Goal: Information Seeking & Learning: Learn about a topic

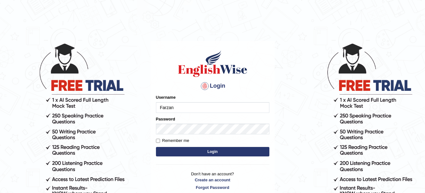
type input "Farzana12"
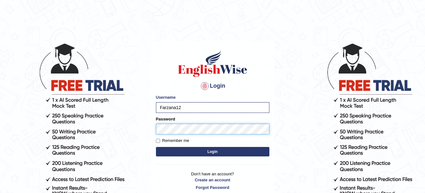
click at [156, 147] on button "Login" at bounding box center [212, 151] width 113 height 9
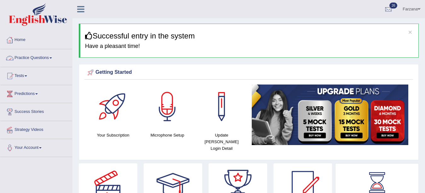
click at [46, 57] on link "Practice Questions" at bounding box center [36, 57] width 72 height 16
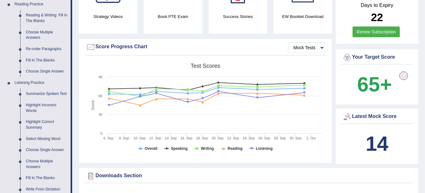
scroll to position [195, 0]
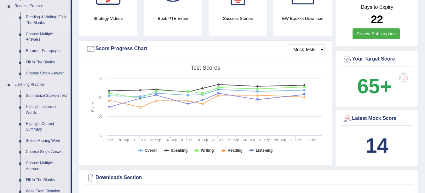
click at [33, 19] on link "Reading & Writing: Fill In The Blanks" at bounding box center [47, 20] width 48 height 17
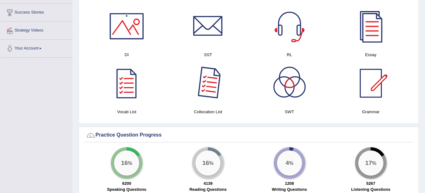
scroll to position [352, 0]
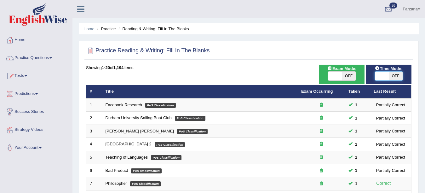
click at [388, 76] on span at bounding box center [382, 76] width 14 height 9
checkbox input "true"
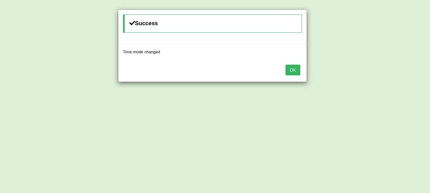
click at [291, 70] on button "OK" at bounding box center [293, 70] width 14 height 11
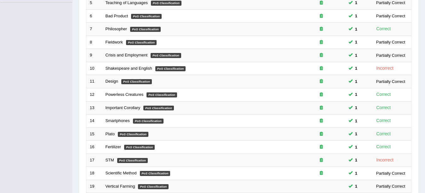
scroll to position [203, 0]
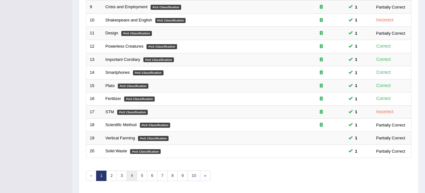
click at [131, 178] on link "4" at bounding box center [132, 175] width 10 height 10
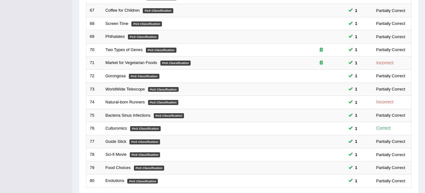
scroll to position [215, 0]
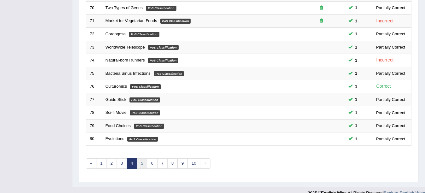
click at [144, 167] on link "5" at bounding box center [142, 163] width 10 height 10
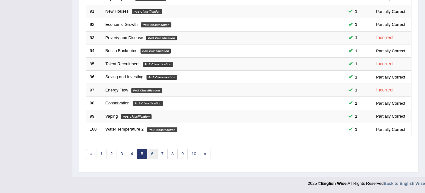
click at [148, 151] on link "6" at bounding box center [152, 154] width 10 height 10
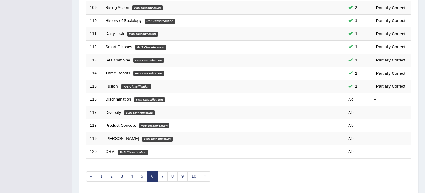
scroll to position [219, 0]
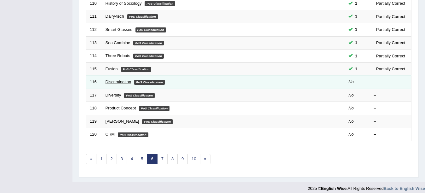
click at [114, 81] on link "Discrimination" at bounding box center [119, 81] width 26 height 5
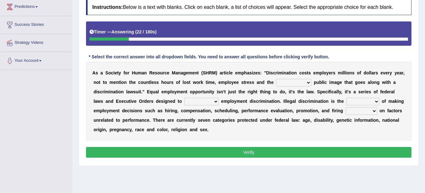
scroll to position [88, 0]
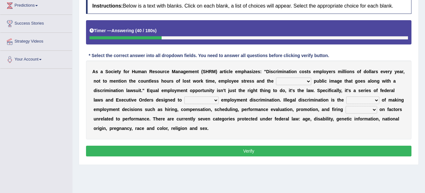
click at [287, 82] on select "constructive negative responsive imaginative" at bounding box center [293, 81] width 35 height 8
select select "negative"
click at [276, 77] on select "constructive negative responsive imaginative" at bounding box center [293, 81] width 35 height 8
click at [188, 101] on select "eliminate subordinate alternate illuminate" at bounding box center [201, 100] width 34 height 8
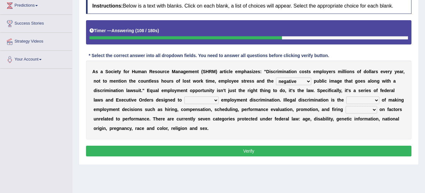
select select "eliminate"
click at [184, 96] on select "eliminate subordinate alternate illuminate" at bounding box center [201, 100] width 34 height 8
click at [356, 101] on select "practice partition trajectory accomplice" at bounding box center [362, 100] width 33 height 8
select select "trajectory"
click at [347, 96] on select "practice partition trajectory accomplice" at bounding box center [362, 100] width 33 height 8
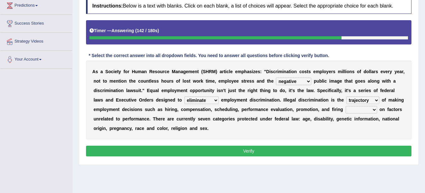
click at [365, 109] on select "based basis base basing" at bounding box center [362, 110] width 32 height 8
click at [346, 106] on select "based basis base basing" at bounding box center [362, 110] width 32 height 8
click at [350, 111] on select "based basis base basing" at bounding box center [362, 110] width 32 height 8
select select "based"
click at [346, 106] on select "based basis base basing" at bounding box center [362, 110] width 32 height 8
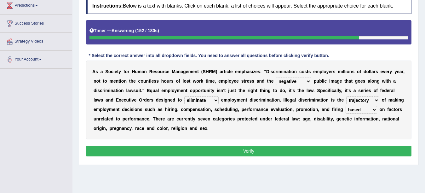
click at [351, 151] on button "Verify" at bounding box center [248, 151] width 325 height 11
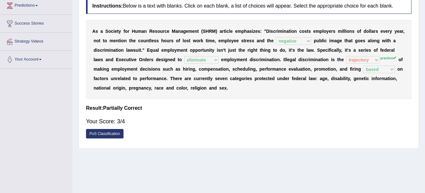
click at [358, 58] on select "practice partition trajectory accomplice" at bounding box center [362, 60] width 33 height 8
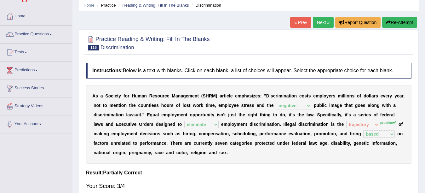
scroll to position [5, 0]
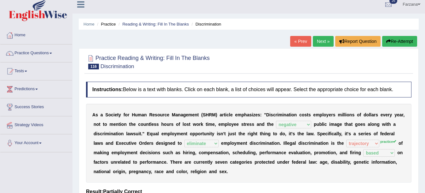
click at [320, 40] on link "Next »" at bounding box center [323, 41] width 21 height 11
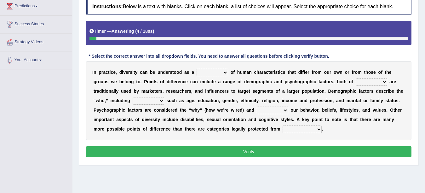
scroll to position [88, 0]
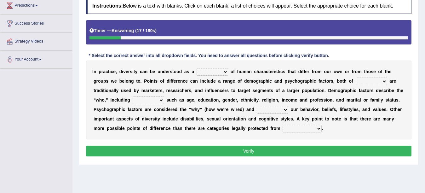
click at [210, 73] on select "sense hoard range set" at bounding box center [213, 72] width 32 height 8
select select "set"
click at [197, 68] on select "sense hoard range set" at bounding box center [213, 72] width 32 height 8
click at [369, 79] on select "them who whom which" at bounding box center [372, 81] width 32 height 8
click at [356, 77] on select "them who whom which" at bounding box center [372, 81] width 32 height 8
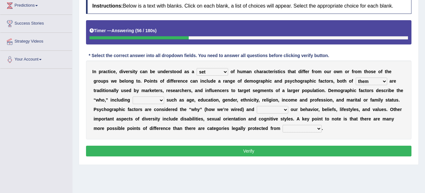
click at [360, 83] on select "them who whom which" at bounding box center [372, 81] width 32 height 8
select select "who"
click at [356, 77] on select "them who whom which" at bounding box center [372, 81] width 32 height 8
click at [140, 99] on select "baits straits traits gaits" at bounding box center [149, 100] width 32 height 8
click at [139, 99] on select "baits straits traits gaits" at bounding box center [149, 100] width 32 height 8
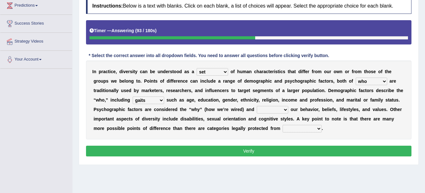
click at [133, 96] on select "baits straits traits gaits" at bounding box center [149, 100] width 32 height 8
click at [149, 101] on select "baits straits traits gaits" at bounding box center [149, 100] width 32 height 8
select select "straits"
click at [133, 96] on select "baits straits traits gaits" at bounding box center [149, 100] width 32 height 8
click at [264, 109] on select "project reflect reject deject" at bounding box center [273, 110] width 32 height 8
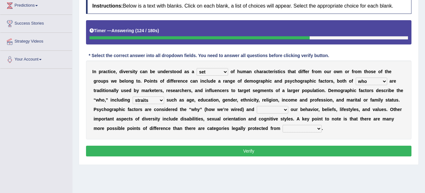
select select "reflect"
click at [257, 106] on select "project reflect reject deject" at bounding box center [273, 110] width 32 height 8
click at [291, 131] on select "confrontation degradation discrimination contamination" at bounding box center [302, 129] width 39 height 8
select select "discrimination"
click at [283, 125] on select "confrontation degradation discrimination contamination" at bounding box center [302, 129] width 39 height 8
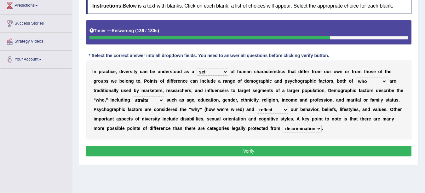
click at [370, 82] on select "them who whom which" at bounding box center [372, 81] width 32 height 8
select select "them"
click at [356, 77] on select "them who whom which" at bounding box center [372, 81] width 32 height 8
click at [314, 154] on button "Verify" at bounding box center [248, 151] width 325 height 11
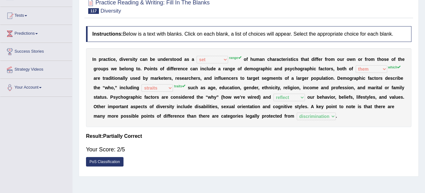
scroll to position [44, 0]
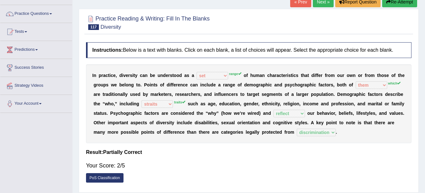
drag, startPoint x: 175, startPoint y: 112, endPoint x: 140, endPoint y: 111, distance: 35.0
click at [140, 111] on div "I n p r a c t i c e , d i v e r s i t y c a n b e u n d e r s t o o d a s a sen…" at bounding box center [248, 103] width 325 height 79
drag, startPoint x: 158, startPoint y: 104, endPoint x: 212, endPoint y: 114, distance: 54.5
click at [212, 114] on div "I n p r a c t i c e , d i v e r s i t y c a n b e u n d e r s t o o d a s a sen…" at bounding box center [248, 103] width 325 height 79
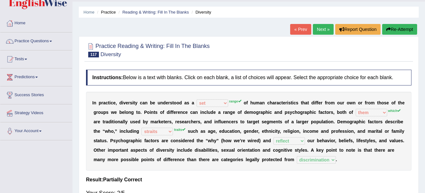
scroll to position [16, 0]
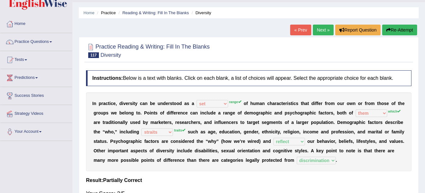
click at [313, 33] on link "Next »" at bounding box center [323, 30] width 21 height 11
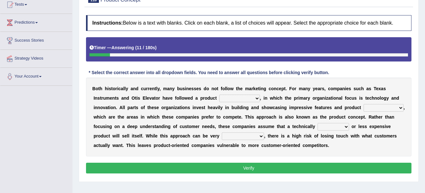
click at [224, 99] on select "temptation orientation documentation consultation" at bounding box center [239, 99] width 41 height 8
select select "orientation"
click at [219, 95] on select "temptation orientation documentation consultation" at bounding box center [239, 99] width 41 height 8
click at [384, 106] on select "advances circumstances allowances tolerances" at bounding box center [384, 108] width 40 height 8
select select "circumstances"
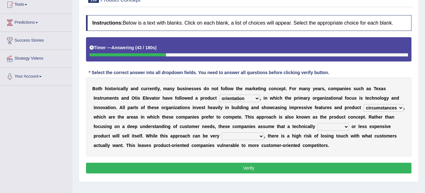
click at [364, 104] on select "advances circumstances allowances tolerances" at bounding box center [384, 108] width 40 height 8
click at [104, 131] on div "B o t h h i s t o r i c a l l y a n d c u r r e n t l y , m a n y b u s i n e s…" at bounding box center [248, 116] width 325 height 79
click at [327, 128] on select "inferior interior superior ulterior" at bounding box center [334, 127] width 32 height 8
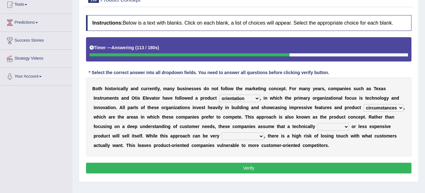
select select "interior"
click at [318, 123] on select "inferior interior superior ulterior" at bounding box center [334, 127] width 32 height 8
click at [235, 134] on select "profitable insurmountable comfortable transmittable" at bounding box center [243, 136] width 42 height 8
select select "profitable"
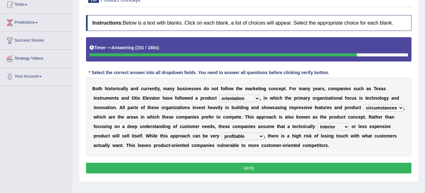
click at [222, 132] on select "profitable insurmountable comfortable transmittable" at bounding box center [243, 136] width 42 height 8
click at [220, 163] on button "Verify" at bounding box center [248, 168] width 325 height 11
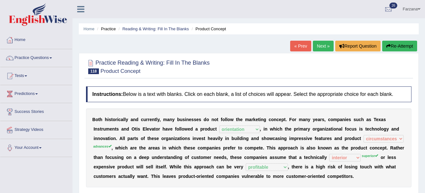
click at [313, 48] on link "Next »" at bounding box center [323, 46] width 21 height 11
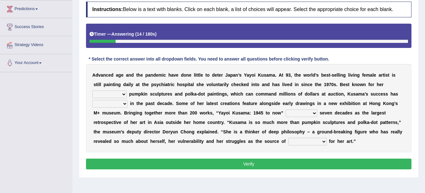
click at [95, 92] on select "signed signal synthesized signature" at bounding box center [109, 94] width 34 height 8
select select "synthesized"
click at [92, 90] on select "signed signal synthesized signature" at bounding box center [109, 94] width 34 height 8
click at [117, 106] on select "flourished skyrocketed discouraged occupied" at bounding box center [109, 104] width 35 height 8
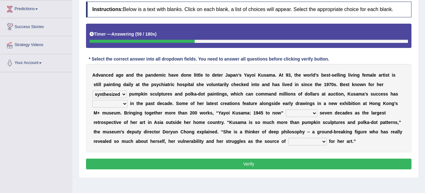
click at [123, 104] on select "flourished skyrocketed discouraged occupied" at bounding box center [109, 104] width 35 height 8
select select "flourished"
click at [92, 100] on select "flourished skyrocketed discouraged occupied" at bounding box center [109, 104] width 35 height 8
click at [293, 111] on select "extends spans vulgarizes strains" at bounding box center [302, 113] width 32 height 8
select select "extends"
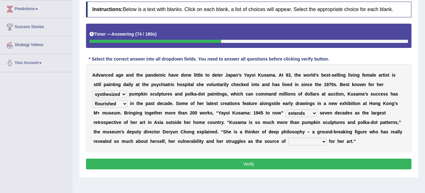
click at [286, 109] on select "extends spans vulgarizes strains" at bounding box center [302, 113] width 32 height 8
click at [300, 142] on select "respiration Inspiration transliteration concentration" at bounding box center [307, 142] width 38 height 8
select select "Inspiration"
click at [288, 138] on select "respiration Inspiration transliteration concentration" at bounding box center [307, 142] width 38 height 8
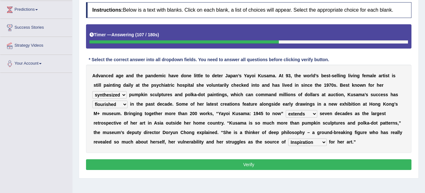
scroll to position [83, 0]
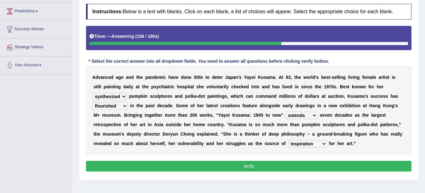
click at [295, 114] on select "extends spans vulgarizes strains" at bounding box center [302, 116] width 32 height 8
click at [303, 113] on select "extends spans vulgarizes strains" at bounding box center [302, 116] width 32 height 8
click at [240, 130] on div "A d v a n c e d a g e a n d t h e p a n d e m i c h a v e d o n e l i t t l e t…" at bounding box center [248, 110] width 325 height 88
click at [146, 162] on button "Verify" at bounding box center [248, 166] width 325 height 11
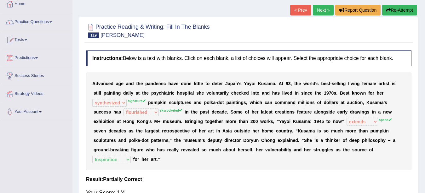
scroll to position [36, 0]
click at [320, 14] on link "Next »" at bounding box center [323, 10] width 21 height 11
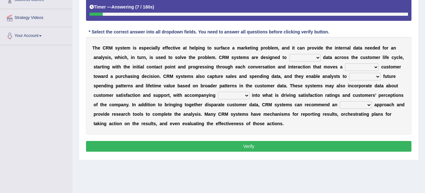
click at [312, 59] on select "venture capture feature rapture" at bounding box center [305, 58] width 32 height 8
click at [308, 54] on select "venture capture feature rapture" at bounding box center [305, 58] width 32 height 8
select select "venture"
click at [289, 54] on select "venture capture feature rapture" at bounding box center [305, 58] width 32 height 8
click at [347, 67] on select "prospective respective convective reflective" at bounding box center [362, 67] width 34 height 8
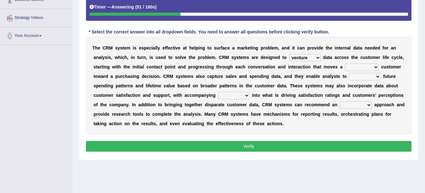
select select "respective"
click at [345, 63] on select "prospective respective convective reflective" at bounding box center [362, 67] width 34 height 8
click at [363, 67] on select "prospective respective convective reflective" at bounding box center [362, 67] width 34 height 8
click at [340, 85] on b "s" at bounding box center [341, 85] width 3 height 5
click at [363, 76] on select "descend reject deject project" at bounding box center [365, 77] width 32 height 8
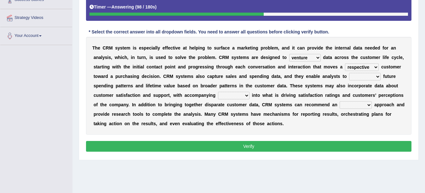
select select "project"
click at [349, 73] on select "descend reject deject project" at bounding box center [365, 77] width 32 height 8
click at [364, 104] on select "uncritical apolitical analytical impractical" at bounding box center [356, 105] width 32 height 8
click at [292, 86] on b "T" at bounding box center [291, 85] width 3 height 5
click at [229, 94] on select "insights plights aughts highlights" at bounding box center [234, 96] width 32 height 8
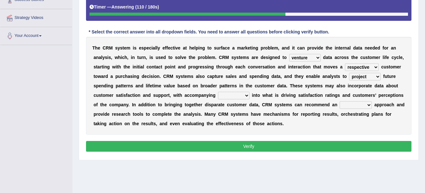
select select "insights"
click at [218, 92] on select "insights plights aughts highlights" at bounding box center [234, 96] width 32 height 8
click at [350, 106] on select "uncritical apolitical analytical impractical" at bounding box center [356, 105] width 32 height 8
select select "analytical"
click at [340, 101] on select "uncritical apolitical analytical impractical" at bounding box center [356, 105] width 32 height 8
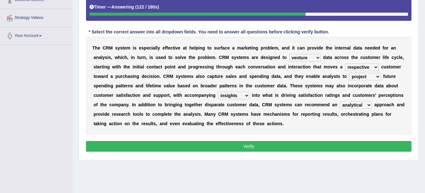
click at [326, 144] on button "Verify" at bounding box center [248, 146] width 325 height 11
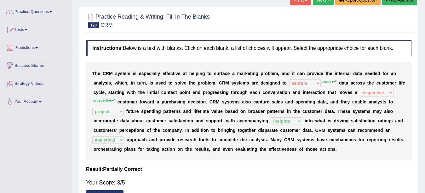
scroll to position [14, 0]
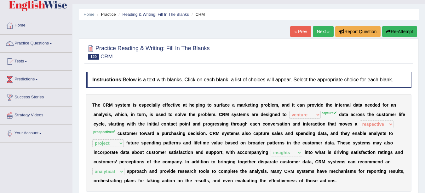
drag, startPoint x: 220, startPoint y: 113, endPoint x: 289, endPoint y: 113, distance: 68.7
click at [289, 113] on div "T h e C R M s y s t e m i s e s p e c i a l l y e f f e c t i v e a t h e l p i…" at bounding box center [248, 143] width 325 height 98
drag, startPoint x: 261, startPoint y: 121, endPoint x: 255, endPoint y: 121, distance: 5.4
click at [255, 121] on div "T h e C R M s y s t e m i s e s p e c i a l l y e f f e c t i v e a t h e l p i…" at bounding box center [248, 143] width 325 height 98
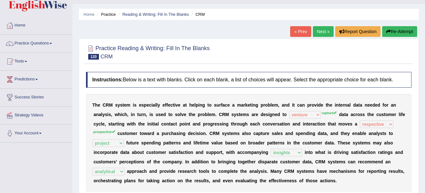
click at [262, 117] on div "T h e C R M s y s t e m i s e s p e c i a l l y e f f e c t i v e a t h e l p i…" at bounding box center [248, 143] width 325 height 98
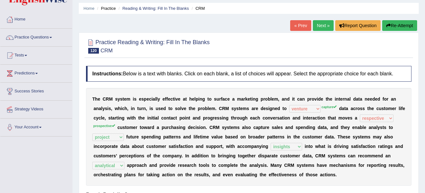
scroll to position [23, 0]
